Goal: Entertainment & Leisure: Consume media (video, audio)

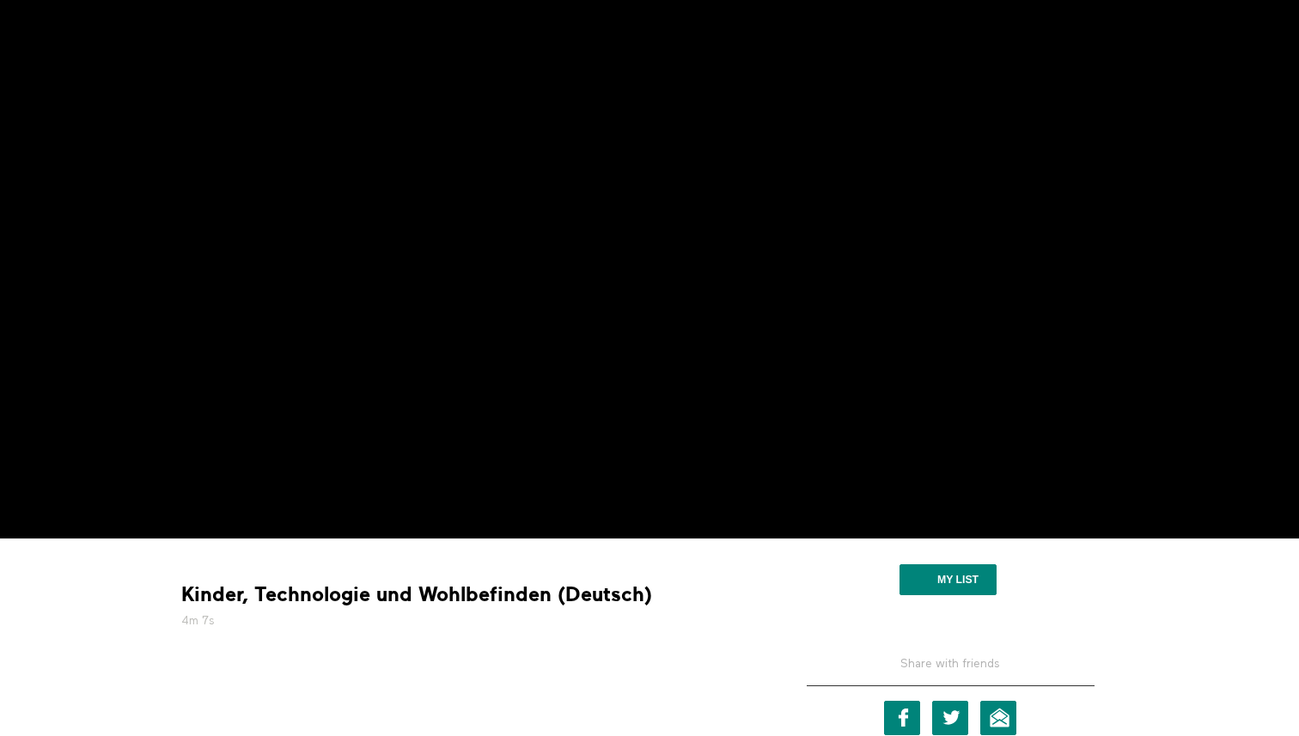
scroll to position [133, 0]
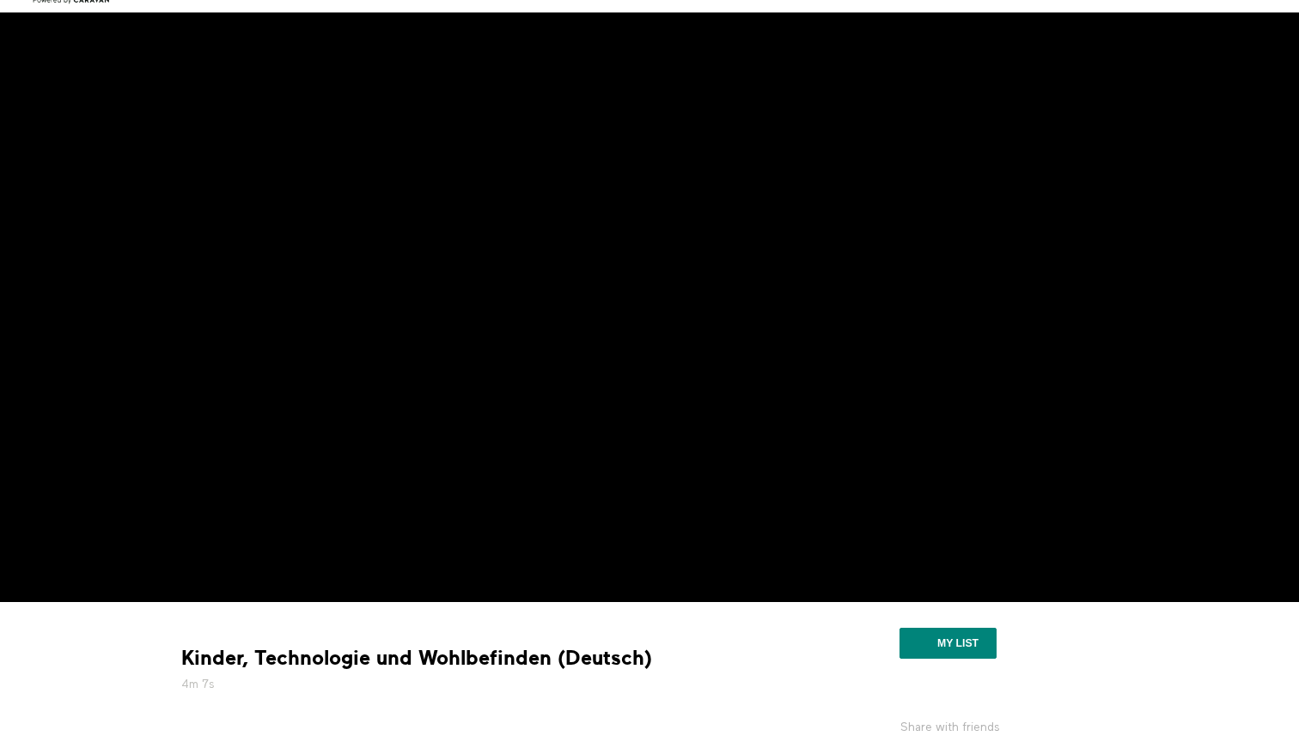
scroll to position [76, 0]
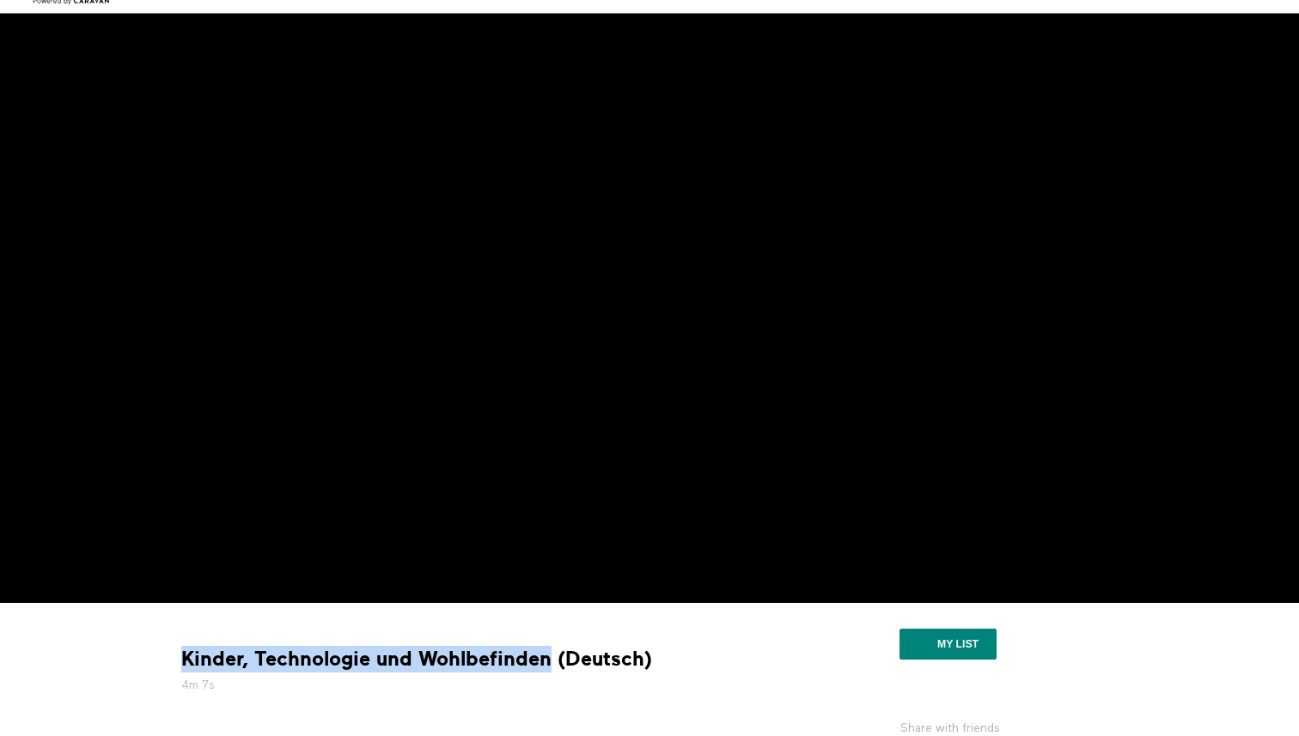
copy strong "Kinder, Technologie und Wohlbefinden"
drag, startPoint x: 551, startPoint y: 660, endPoint x: 163, endPoint y: 656, distance: 387.4
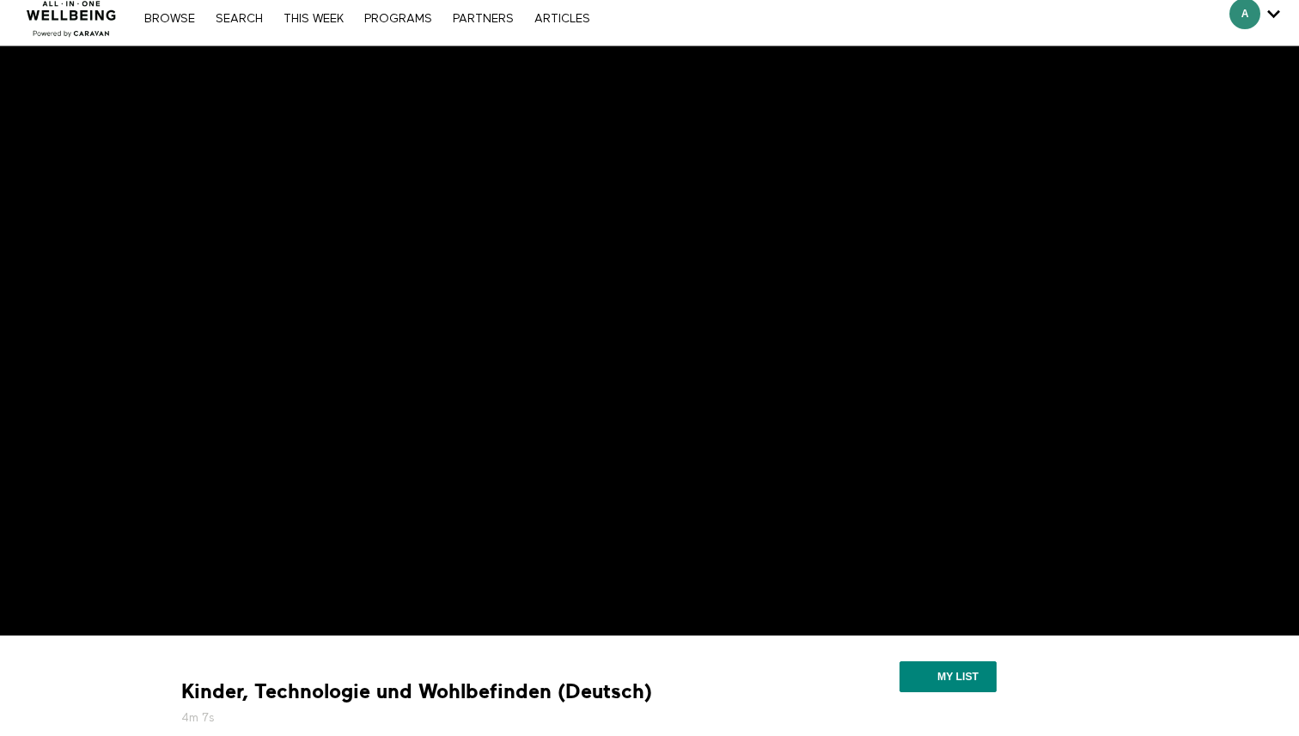
scroll to position [121, 0]
